Goal: Task Accomplishment & Management: Use online tool/utility

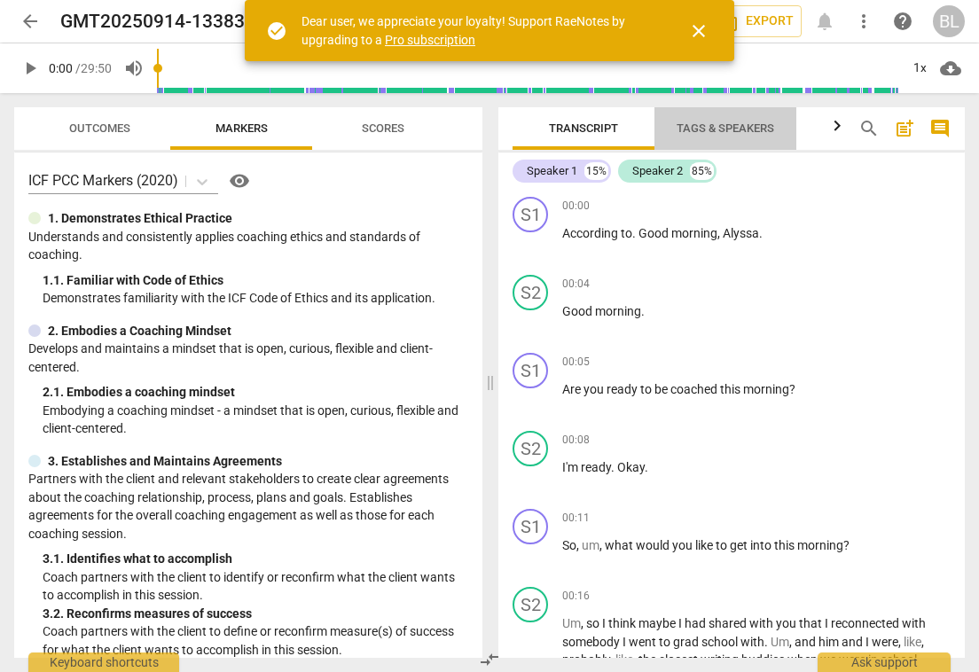
click at [693, 127] on span "Tags & Speakers" at bounding box center [726, 128] width 98 height 13
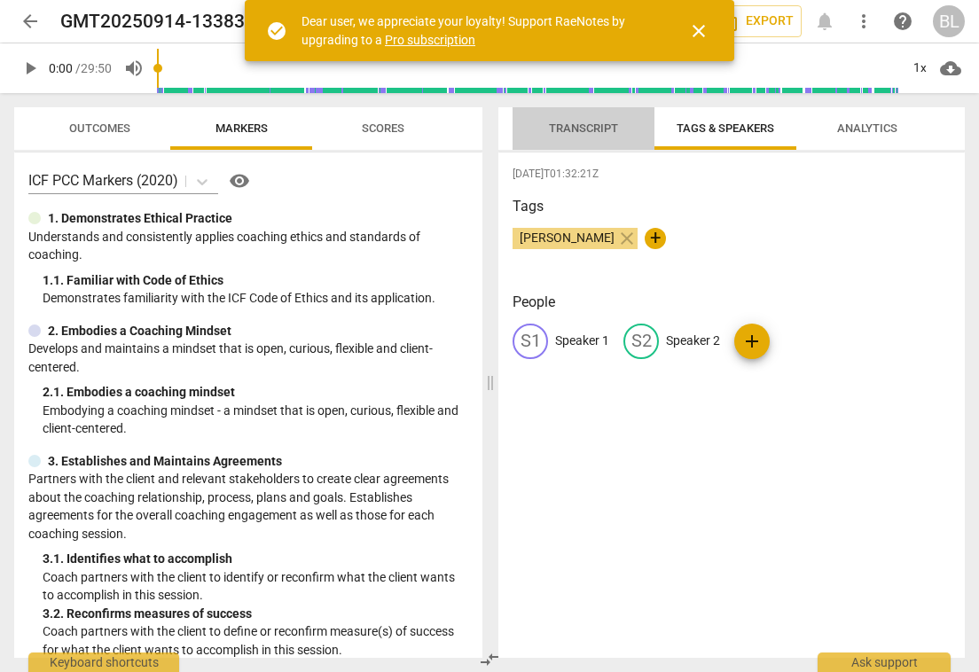
click at [594, 131] on span "Transcript" at bounding box center [583, 128] width 69 height 13
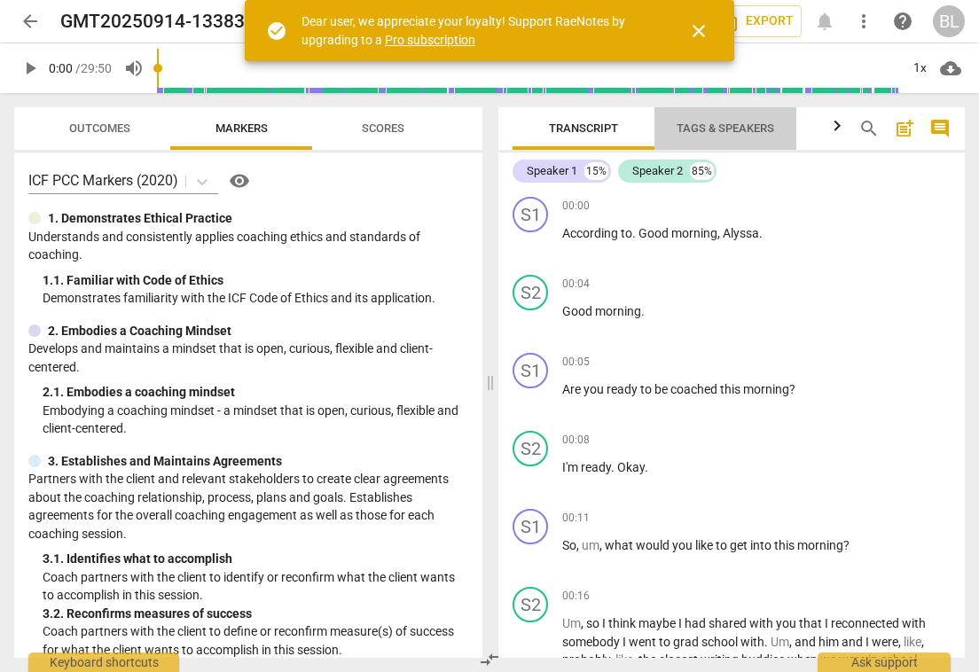
click at [700, 124] on span "Tags & Speakers" at bounding box center [726, 128] width 98 height 13
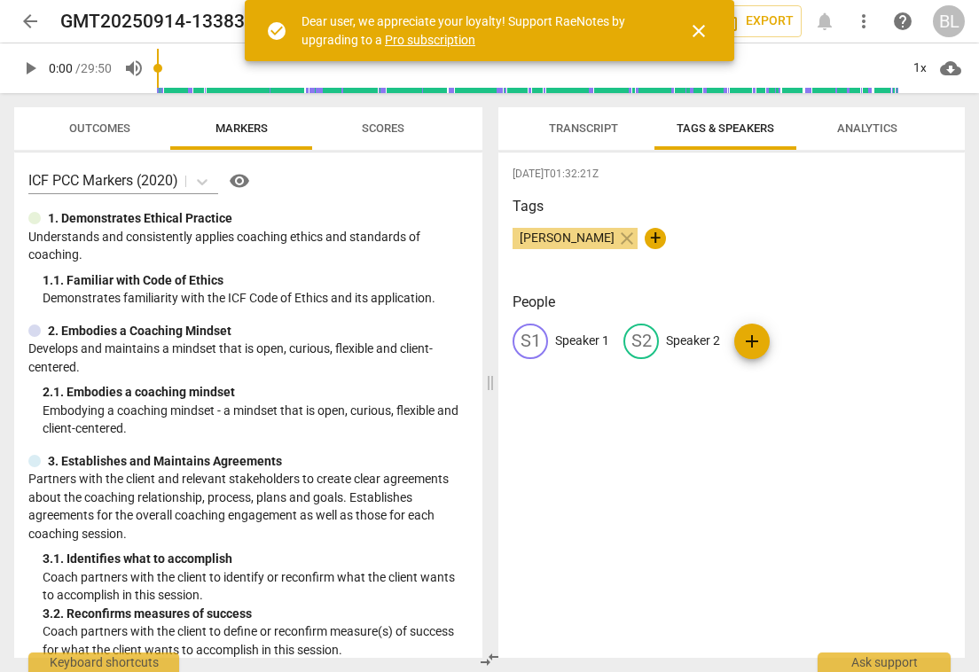
click at [543, 340] on div "S1" at bounding box center [530, 341] width 35 height 35
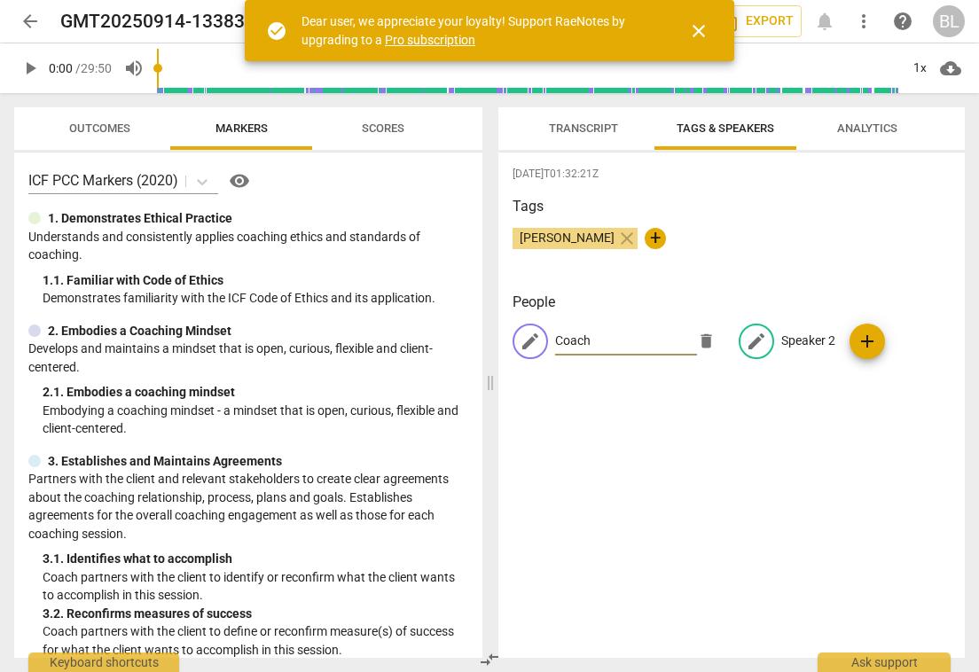
type input "Coach"
click at [782, 336] on p "Speaker 2" at bounding box center [809, 341] width 54 height 19
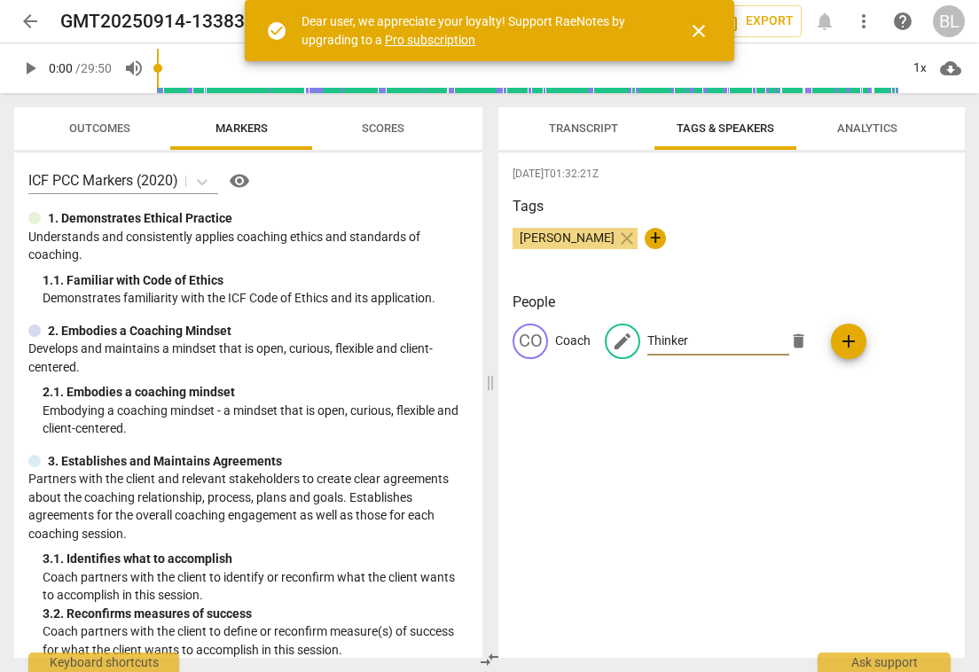
type input "Thinker"
click at [845, 340] on span "add" at bounding box center [848, 341] width 21 height 21
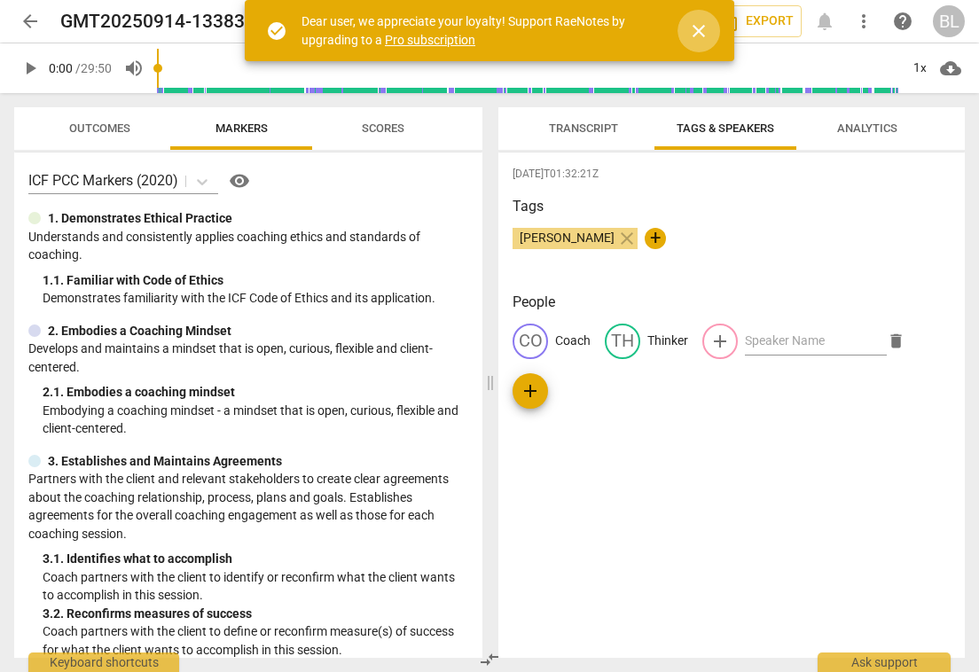
click at [696, 27] on span "close" at bounding box center [698, 30] width 21 height 21
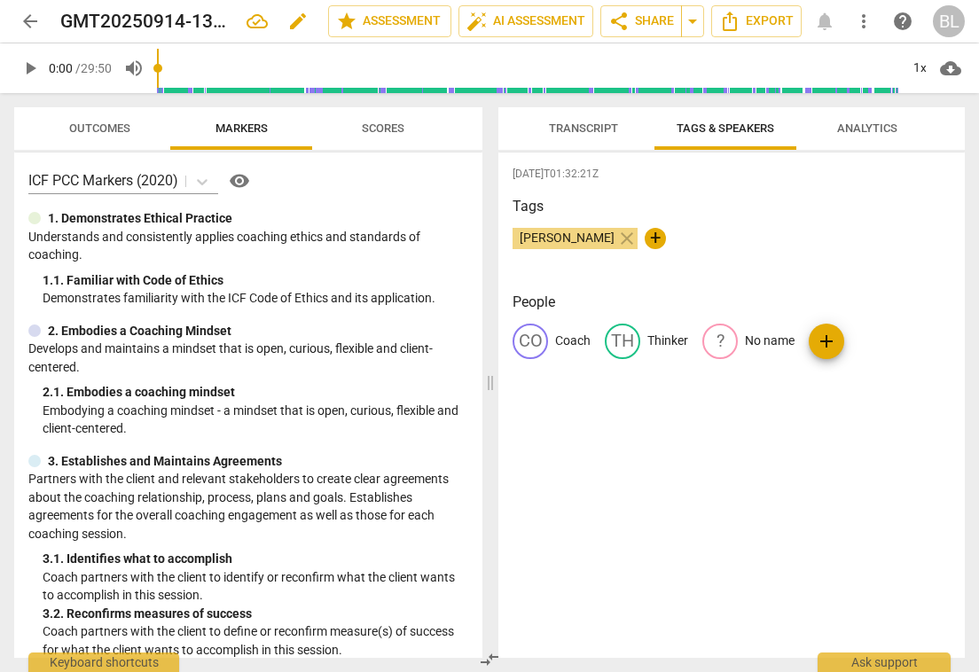
click at [295, 17] on span "edit" at bounding box center [297, 21] width 21 height 21
type input "G"
type input "Me coaching Alyssa 9/14"
click at [593, 130] on span "Transcript" at bounding box center [583, 128] width 69 height 13
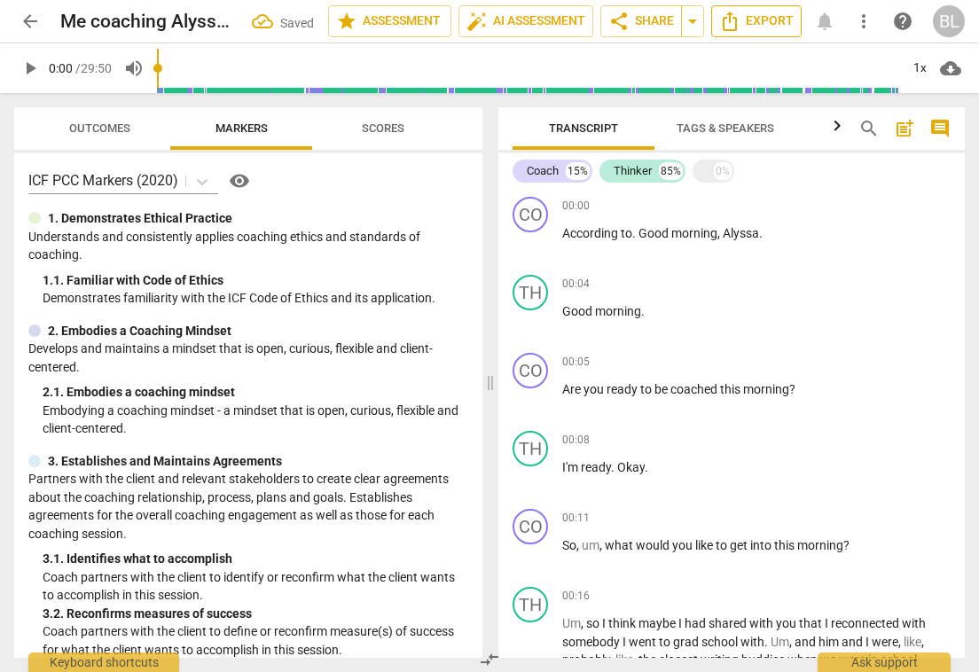
click at [738, 16] on icon "Export" at bounding box center [729, 21] width 21 height 21
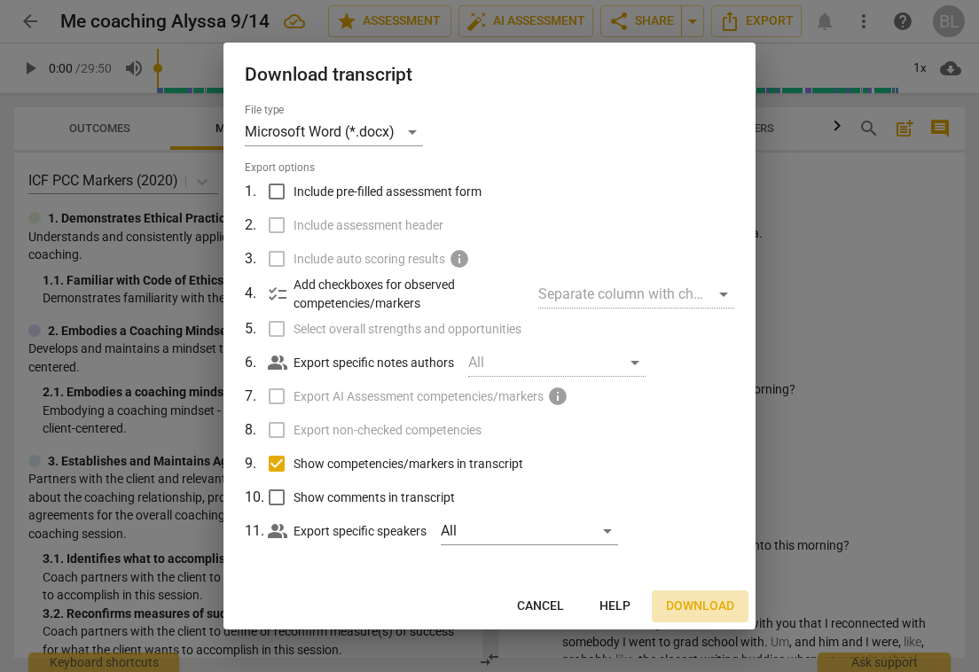
click at [695, 604] on span "Download" at bounding box center [700, 607] width 68 height 18
